Goal: Task Accomplishment & Management: Use online tool/utility

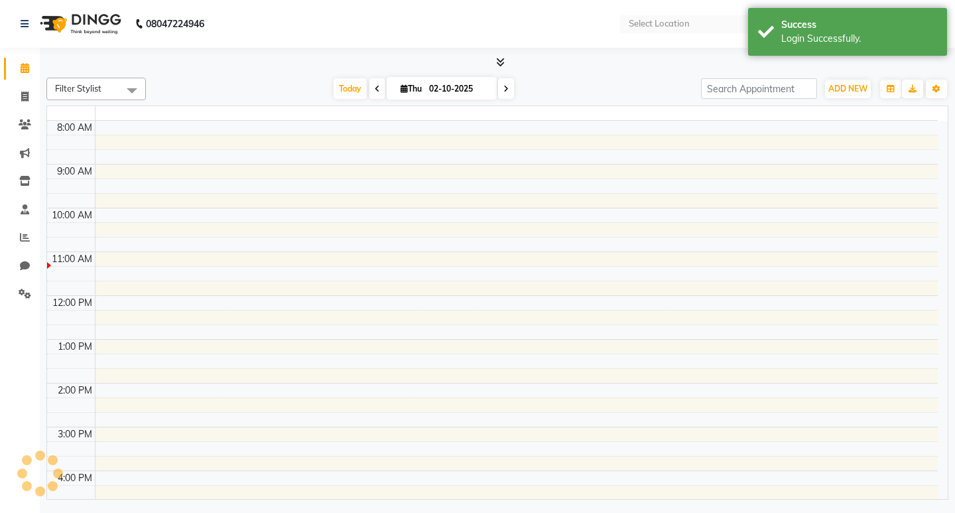
select select "en"
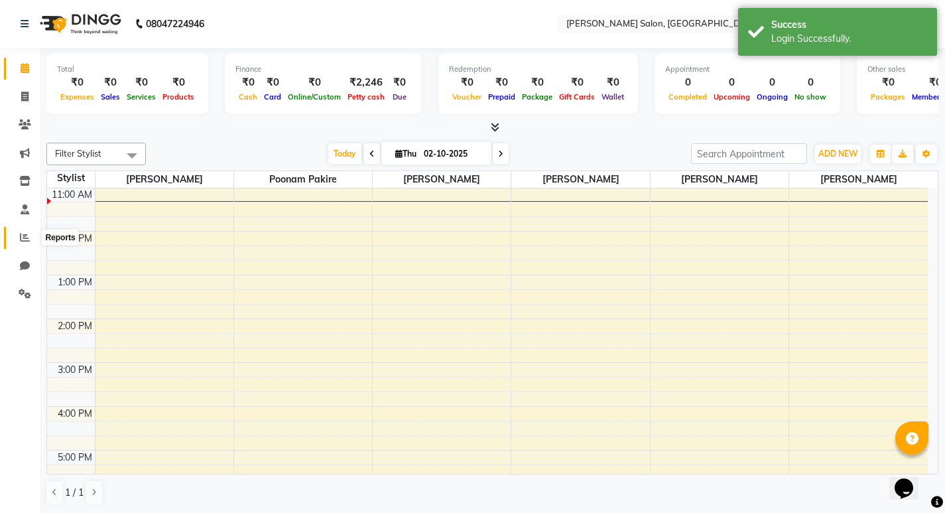
click at [22, 239] on icon at bounding box center [25, 237] width 10 height 10
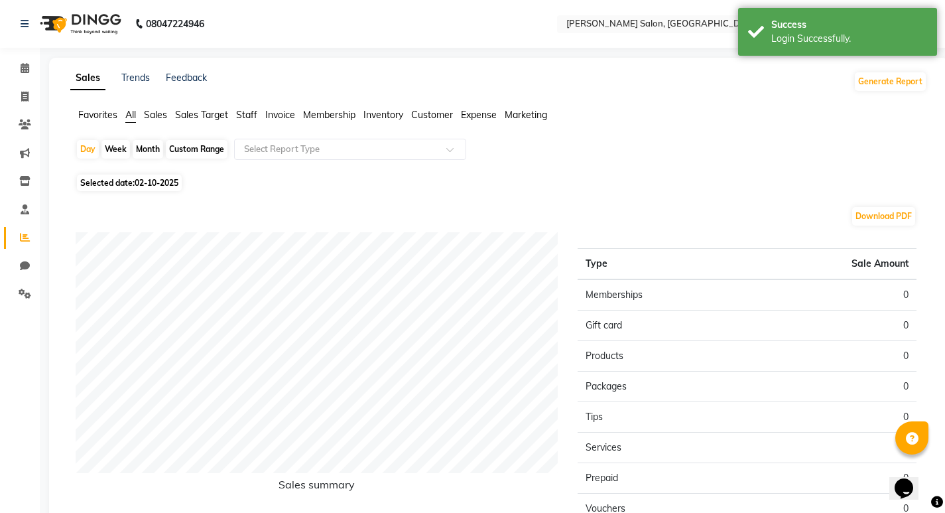
click at [153, 142] on div "Month" at bounding box center [148, 149] width 31 height 19
select select "10"
select select "2025"
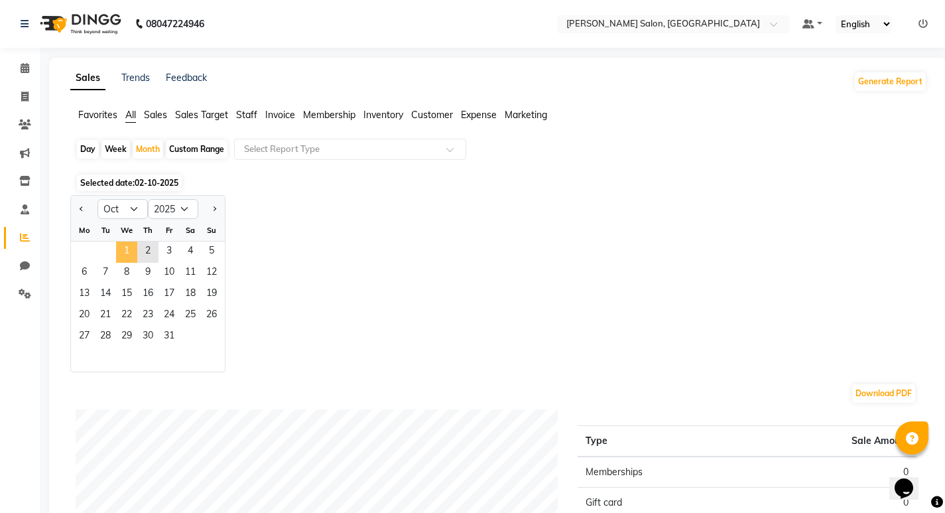
click at [130, 249] on span "1" at bounding box center [126, 251] width 21 height 21
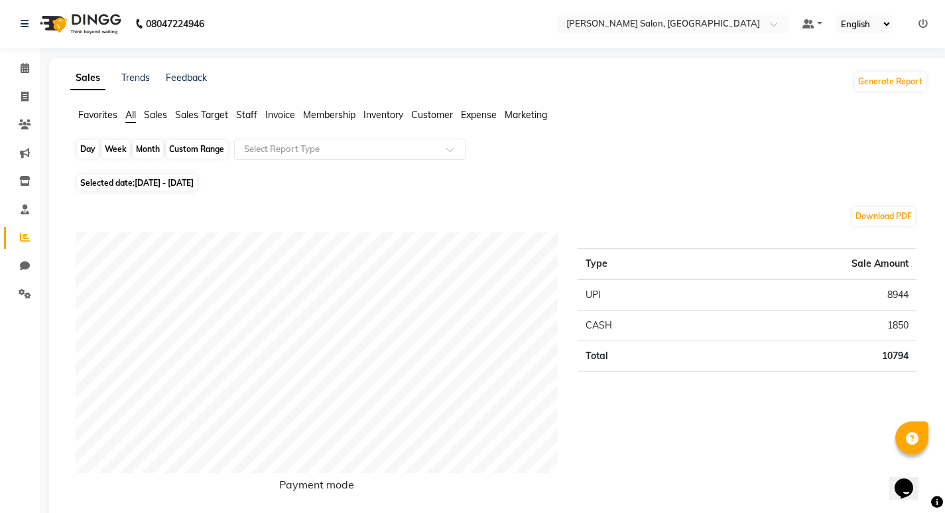
click at [140, 148] on div "Month" at bounding box center [148, 149] width 31 height 19
select select "10"
select select "2025"
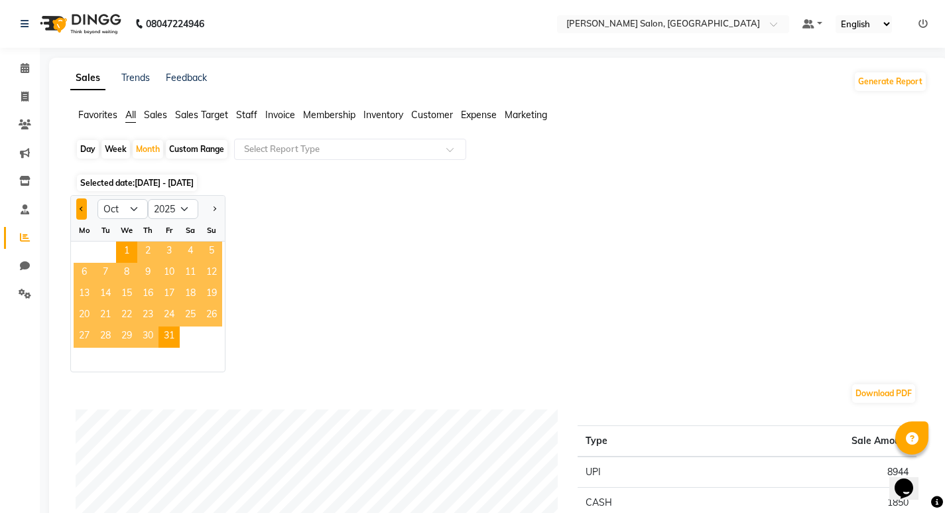
click at [84, 210] on button "Previous month" at bounding box center [81, 208] width 11 height 21
select select "9"
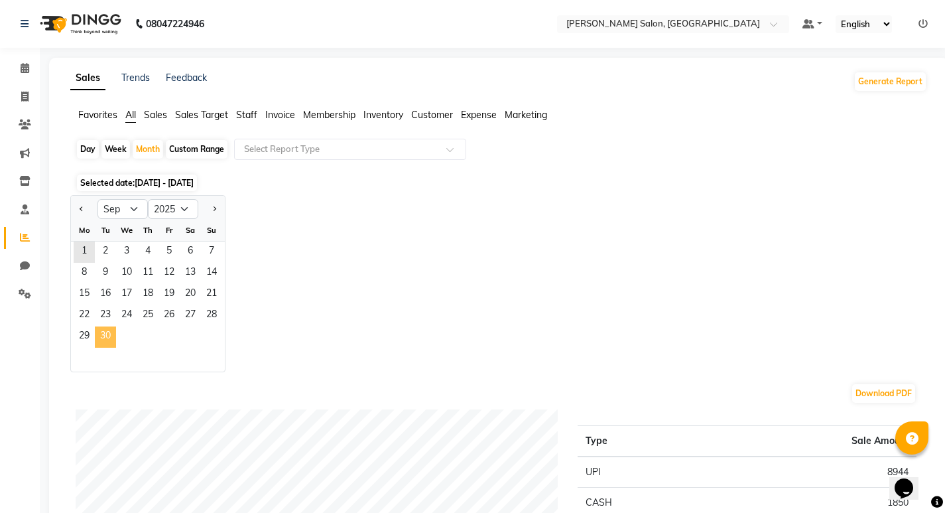
click at [106, 333] on span "30" at bounding box center [105, 336] width 21 height 21
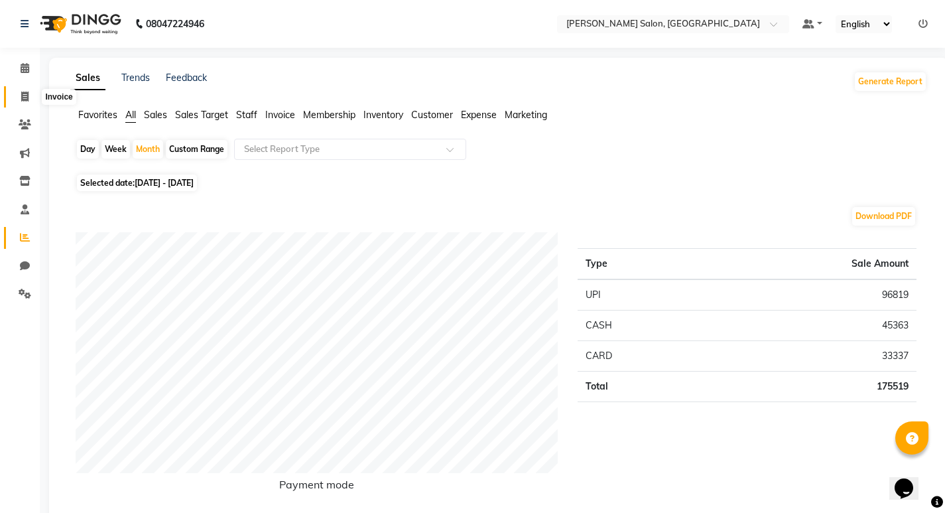
click at [24, 95] on icon at bounding box center [24, 97] width 7 height 10
select select "service"
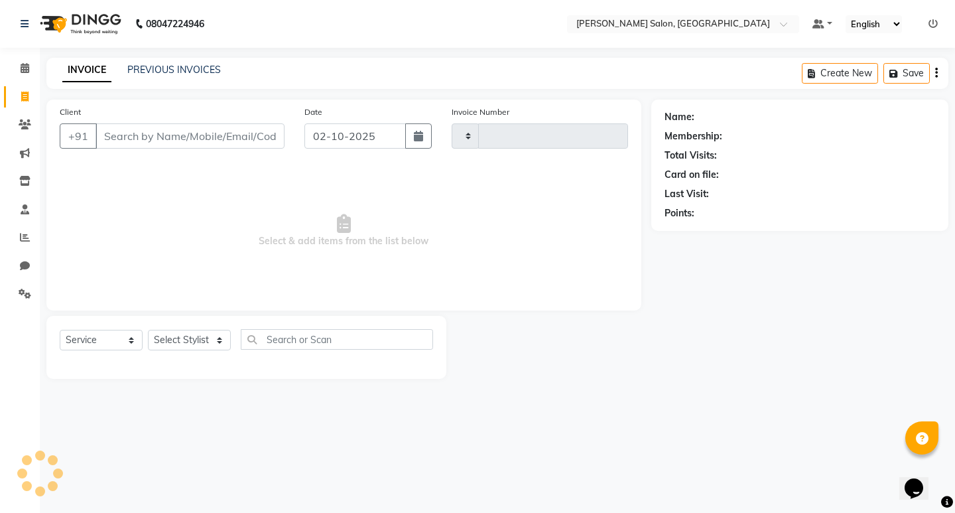
type input "0869"
select select "7550"
